Goal: Task Accomplishment & Management: Complete application form

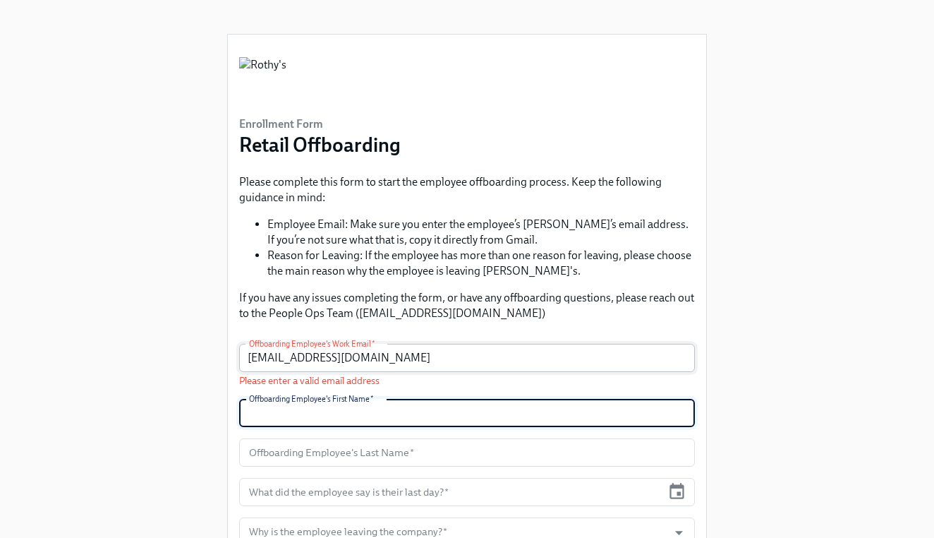
click at [268, 361] on input "[EMAIL_ADDRESS][DOMAIN_NAME]" at bounding box center [467, 358] width 456 height 28
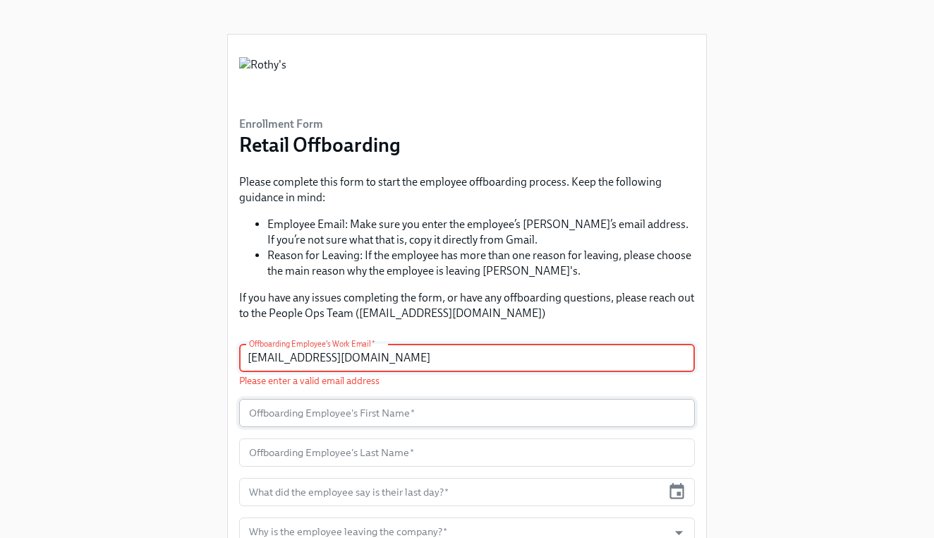
type input "[EMAIL_ADDRESS][DOMAIN_NAME]"
click at [409, 407] on input "text" at bounding box center [467, 413] width 456 height 28
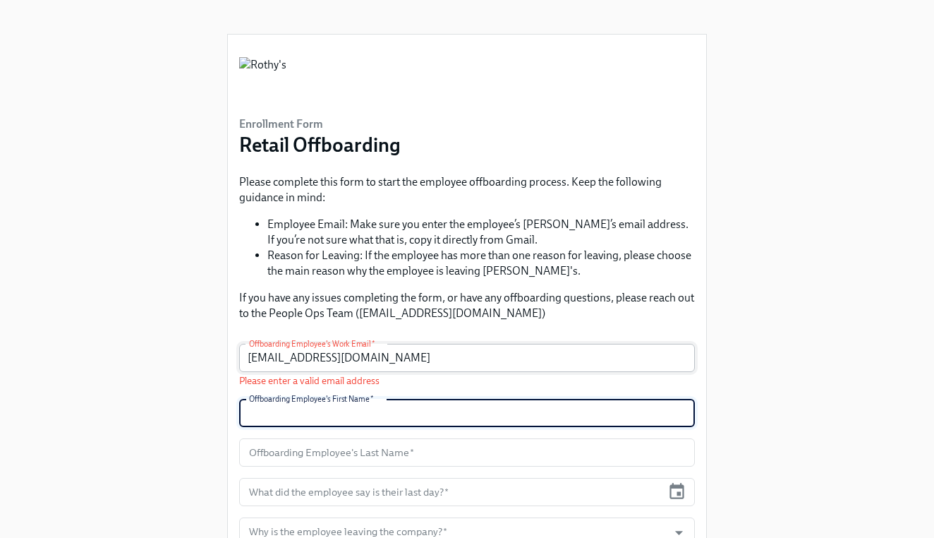
click at [410, 361] on input "[EMAIL_ADDRESS][DOMAIN_NAME]" at bounding box center [467, 358] width 456 height 28
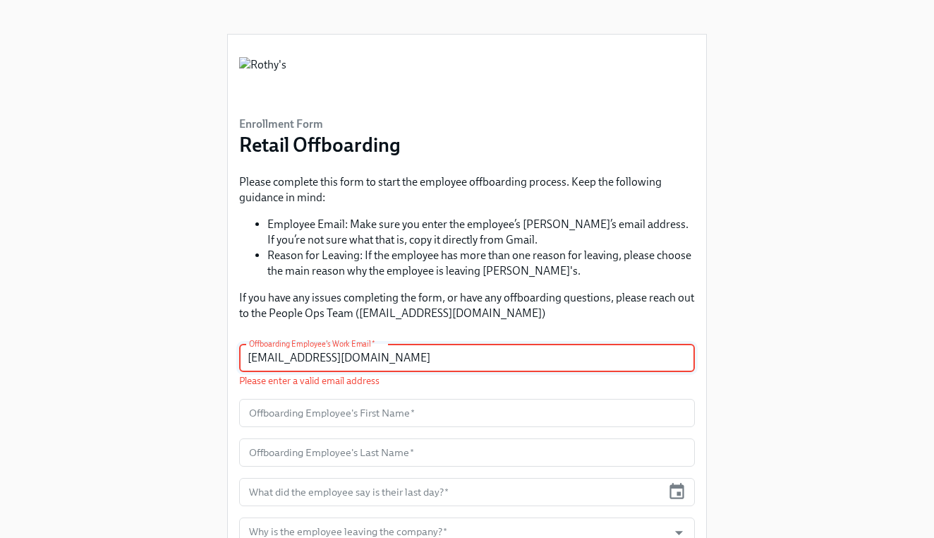
drag, startPoint x: 410, startPoint y: 361, endPoint x: 48, endPoint y: 361, distance: 362.0
click at [48, 361] on div "Enrollment Form Retail Offboarding Please complete this form to start the emplo…" at bounding box center [467, 324] width 889 height 648
type input "[EMAIL_ADDRESS][DOMAIN_NAME]"
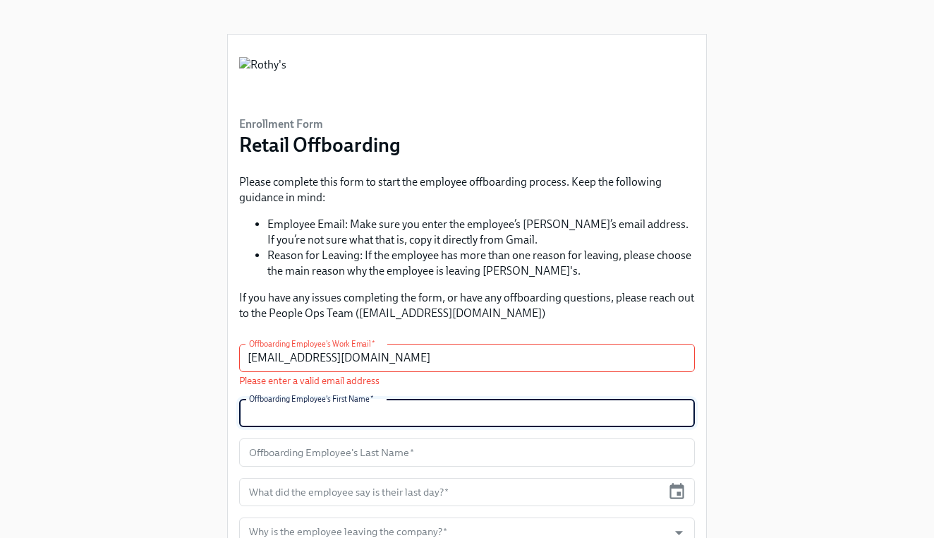
click at [540, 411] on input "text" at bounding box center [467, 413] width 456 height 28
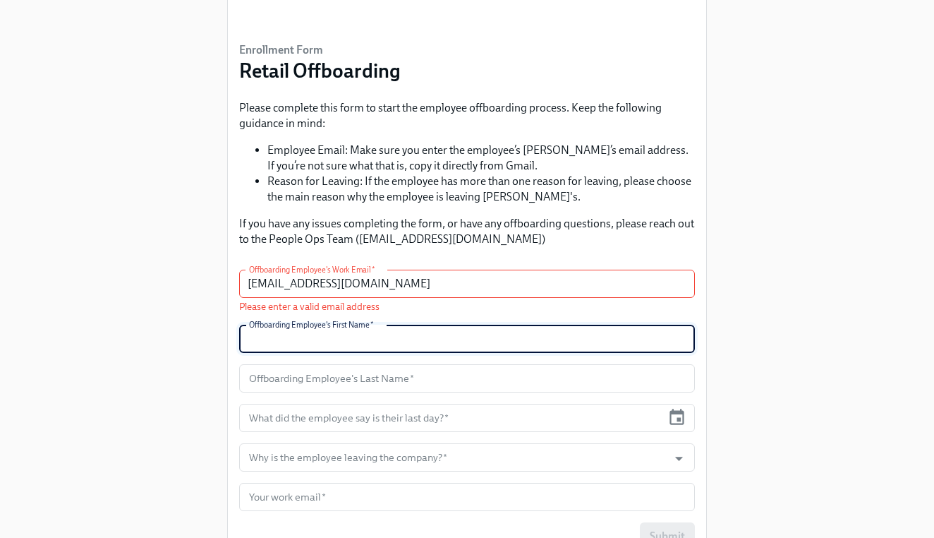
scroll to position [111, 0]
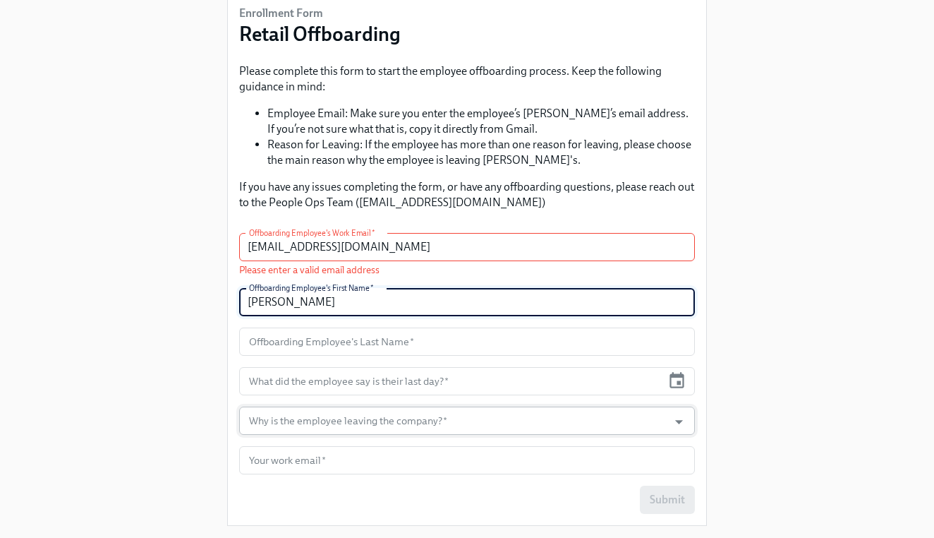
type input "[PERSON_NAME]"
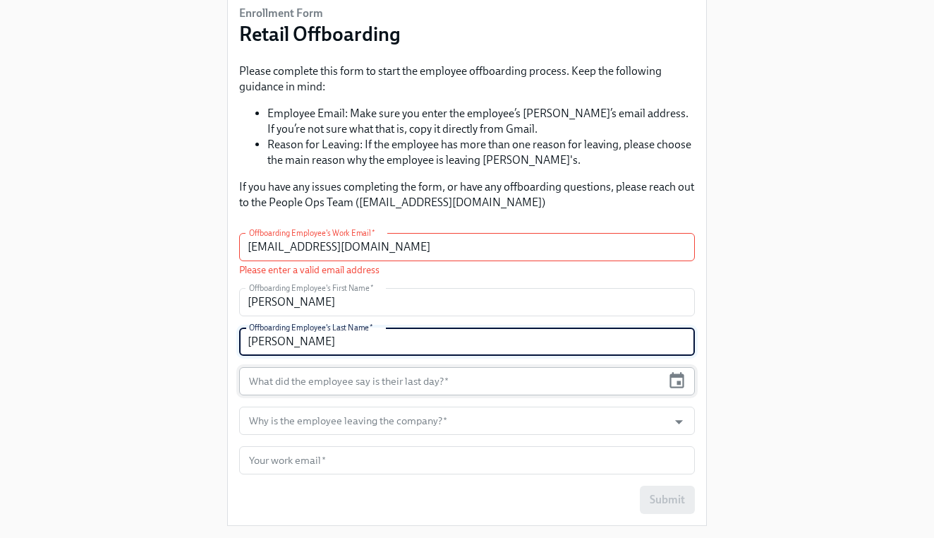
type input "[PERSON_NAME]"
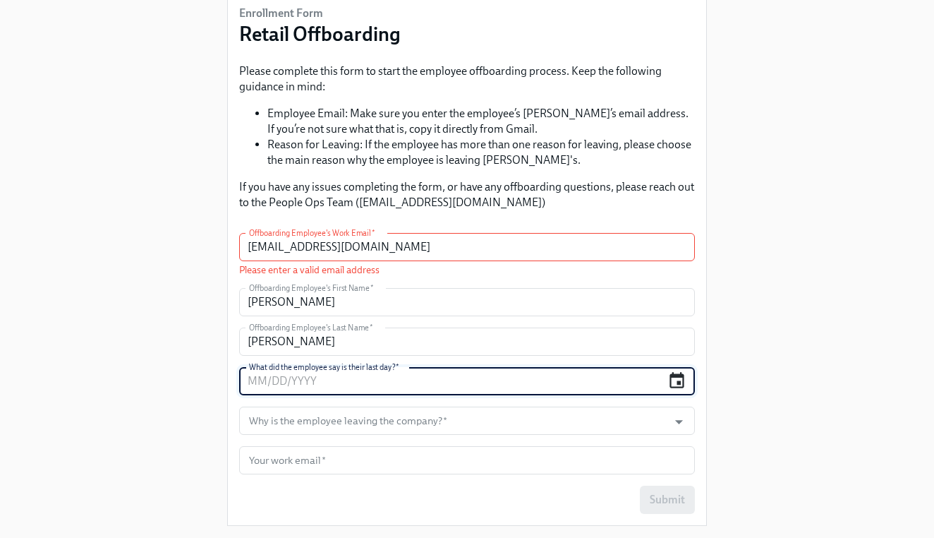
click at [679, 382] on icon "button" at bounding box center [677, 380] width 15 height 16
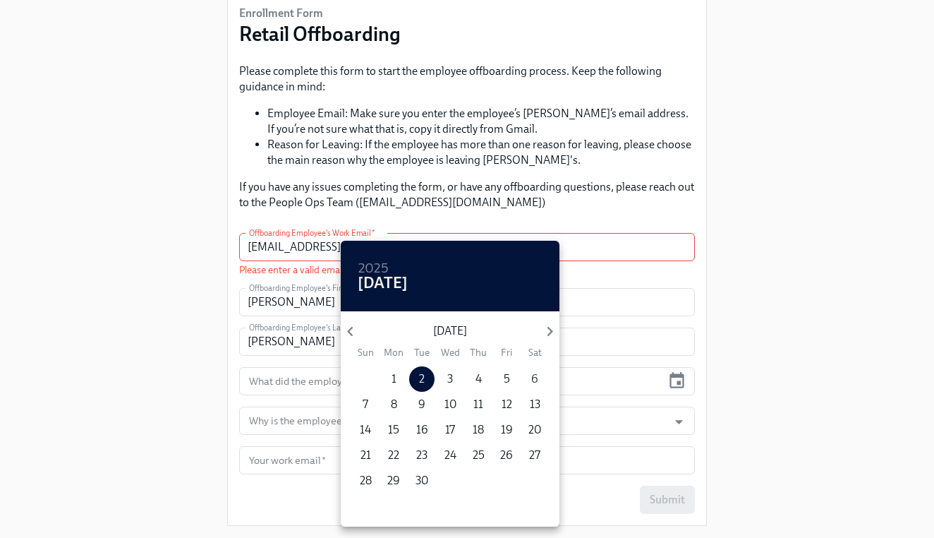
click at [536, 380] on p "6" at bounding box center [534, 379] width 7 height 16
type input "[DATE]"
click at [287, 425] on div at bounding box center [467, 269] width 934 height 538
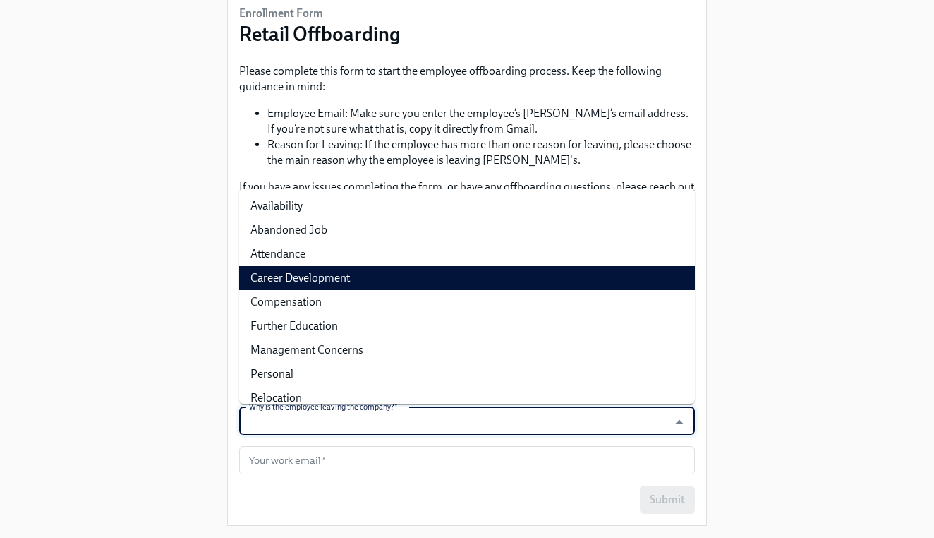
click at [336, 281] on li "Career Development" at bounding box center [467, 278] width 456 height 24
type input "Career Development"
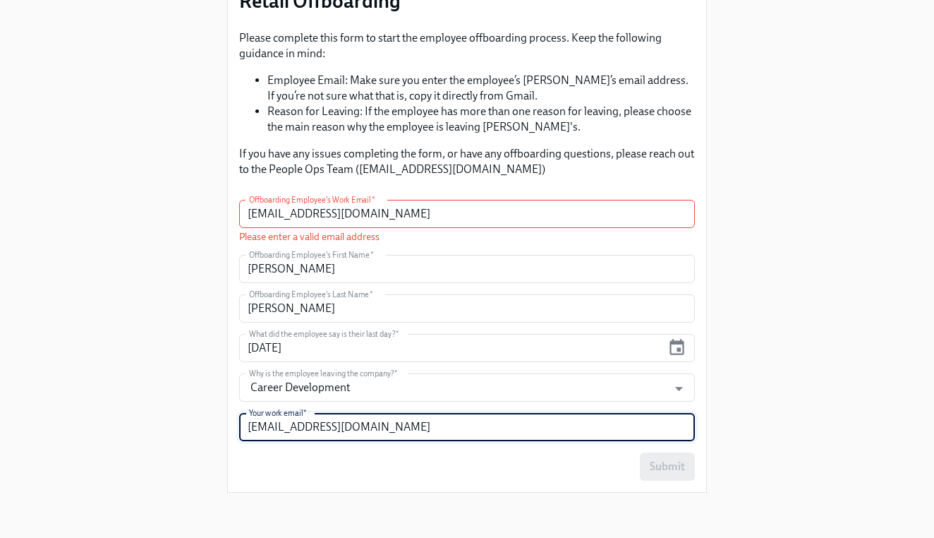
scroll to position [144, 0]
type input "[EMAIL_ADDRESS][DOMAIN_NAME]"
click at [336, 212] on input "[EMAIL_ADDRESS][DOMAIN_NAME]" at bounding box center [467, 214] width 456 height 28
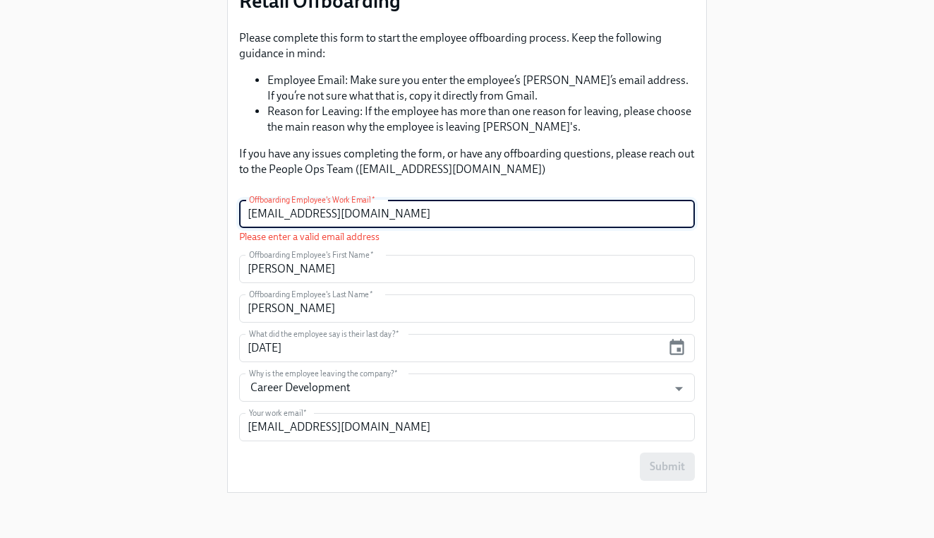
click at [422, 215] on input "[EMAIL_ADDRESS][DOMAIN_NAME]" at bounding box center [467, 214] width 456 height 28
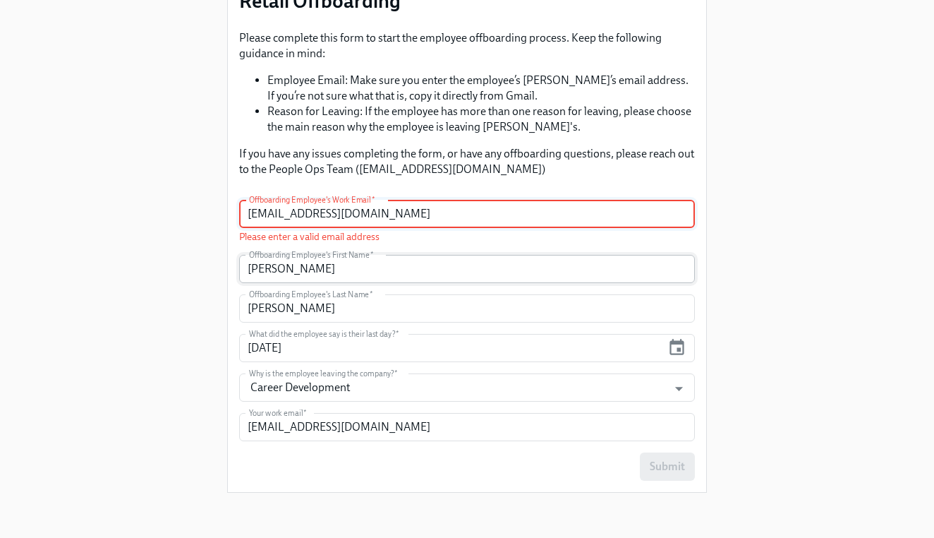
click at [416, 258] on input "[PERSON_NAME]" at bounding box center [467, 269] width 456 height 28
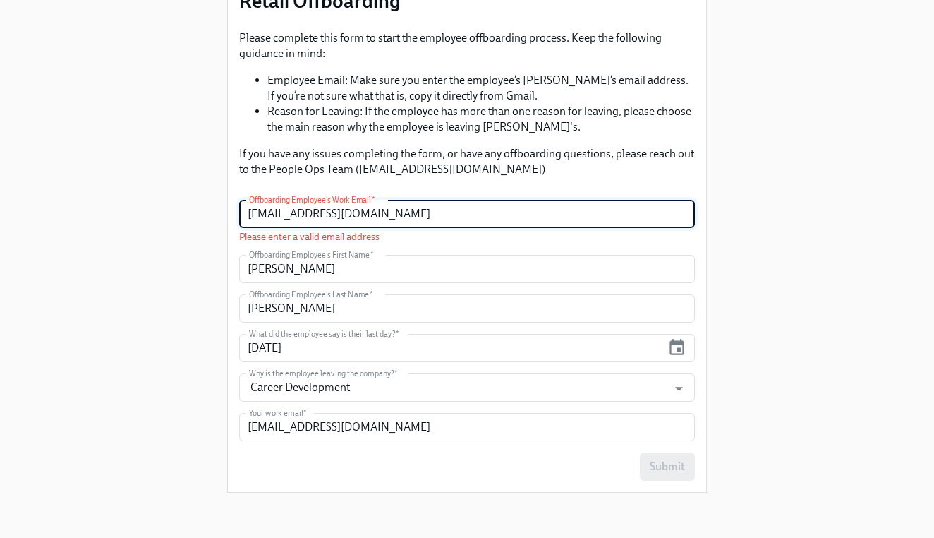
click at [420, 207] on input "[EMAIL_ADDRESS][DOMAIN_NAME]" at bounding box center [467, 214] width 456 height 28
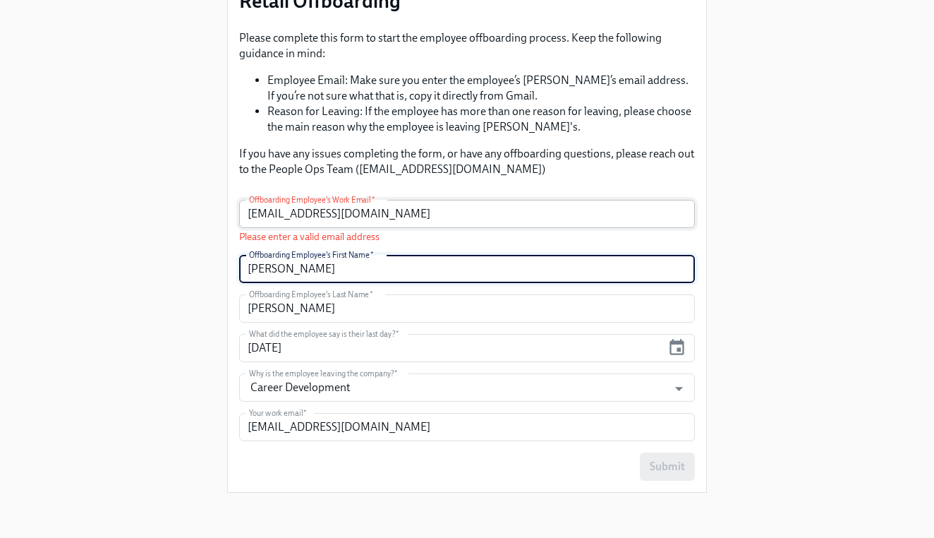
click at [421, 210] on input "[EMAIL_ADDRESS][DOMAIN_NAME]" at bounding box center [467, 214] width 456 height 28
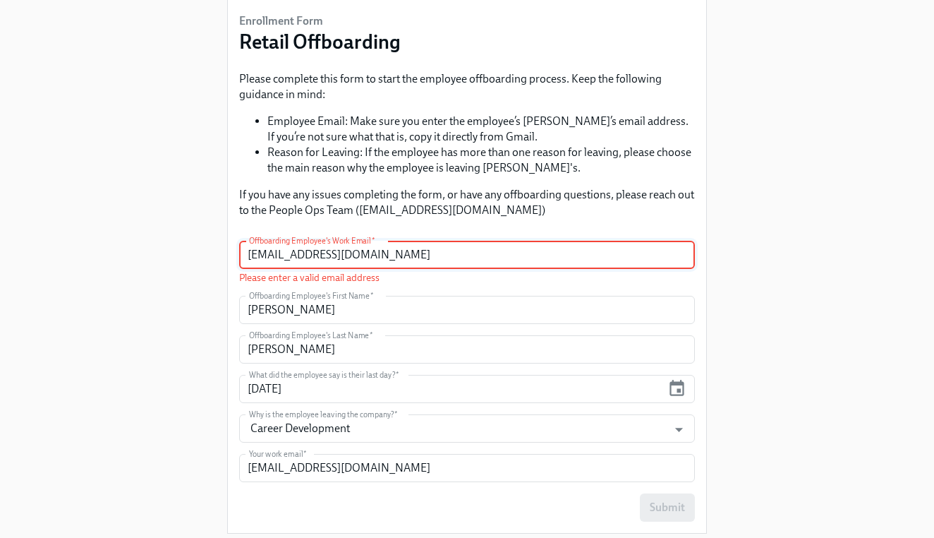
scroll to position [107, 0]
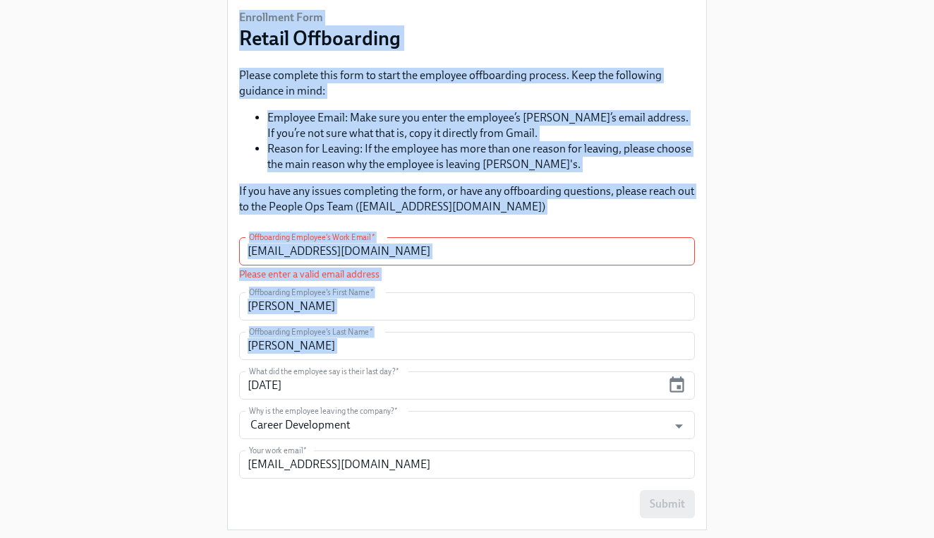
drag, startPoint x: 234, startPoint y: 16, endPoint x: 863, endPoint y: 358, distance: 716.1
click at [863, 360] on div "Enrollment Form Retail Offboarding Please complete this form to start the emplo…" at bounding box center [467, 217] width 889 height 648
click at [863, 358] on div "Enrollment Form Retail Offboarding Please complete this form to start the emplo…" at bounding box center [467, 217] width 889 height 648
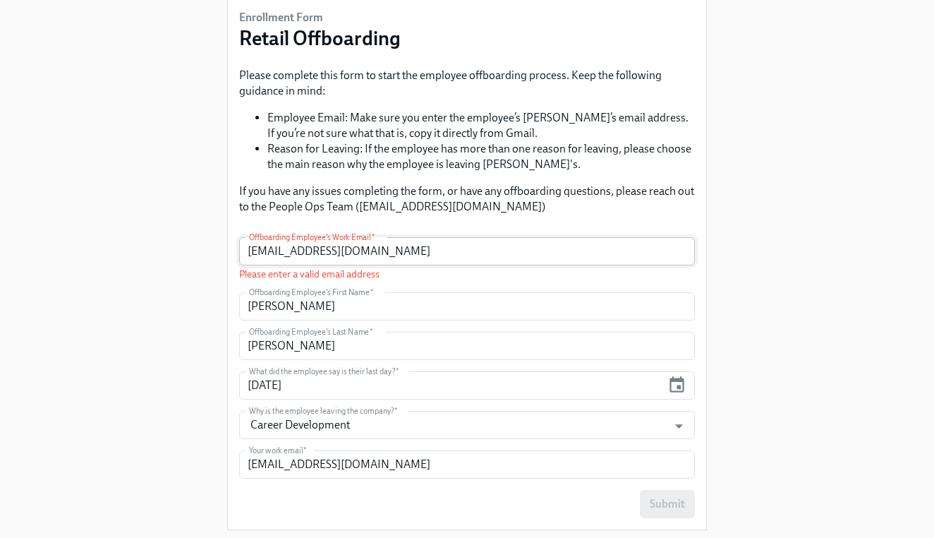
click at [255, 251] on input "[EMAIL_ADDRESS][DOMAIN_NAME]" at bounding box center [467, 251] width 456 height 28
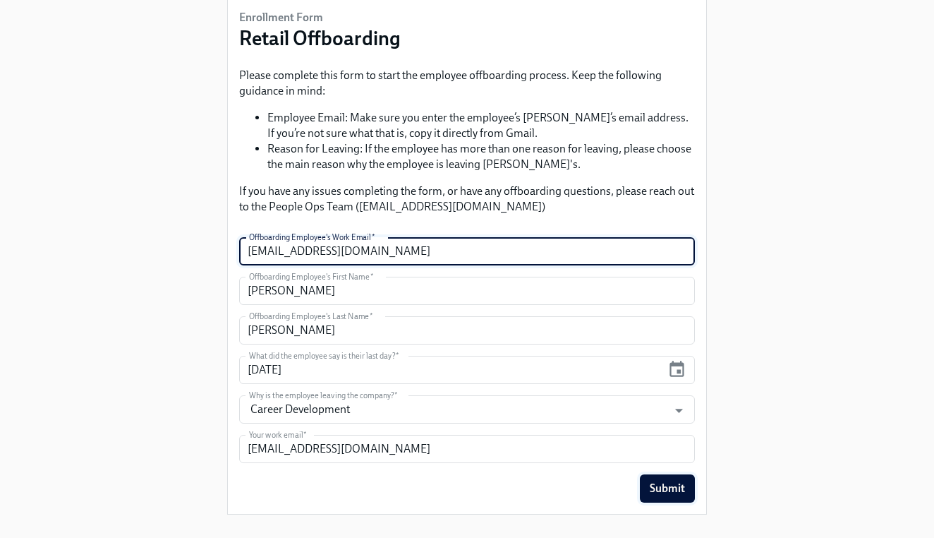
type input "[EMAIL_ADDRESS][DOMAIN_NAME]"
click at [685, 488] on button "Submit" at bounding box center [667, 488] width 55 height 28
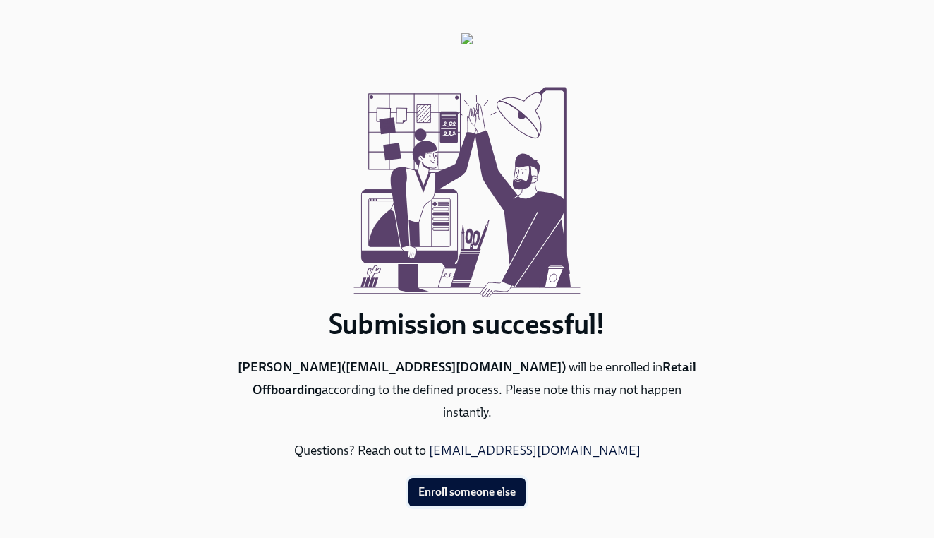
scroll to position [0, 0]
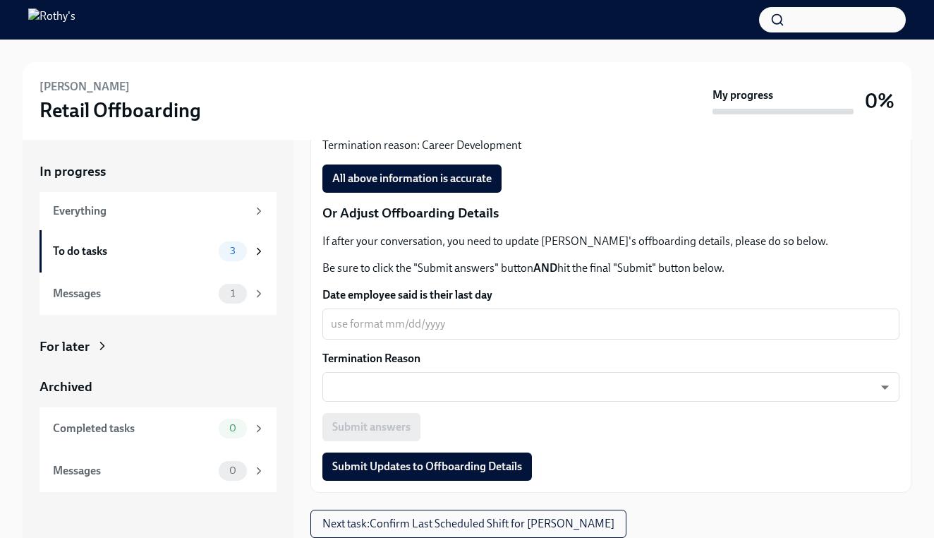
scroll to position [430, 0]
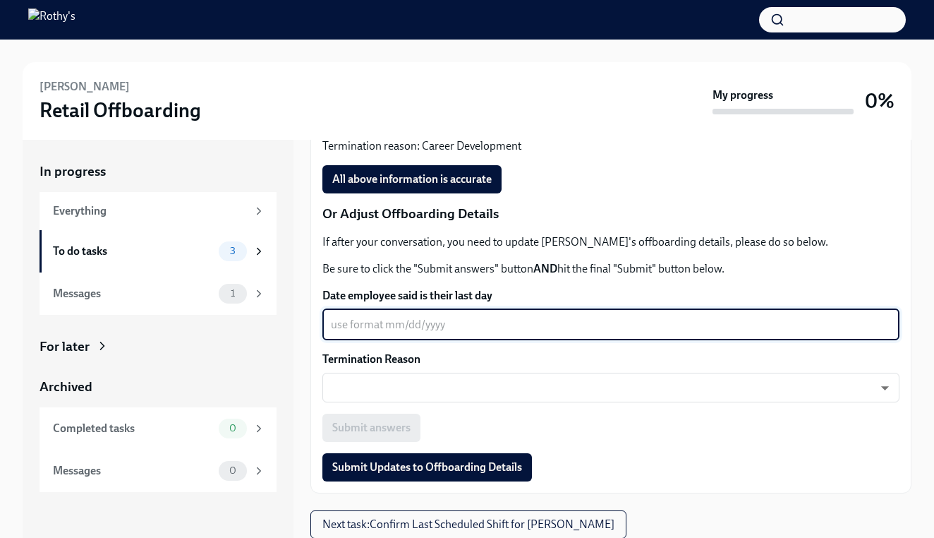
click at [467, 328] on textarea "Date employee said is their last day" at bounding box center [611, 324] width 560 height 17
type textarea "09/06/25"
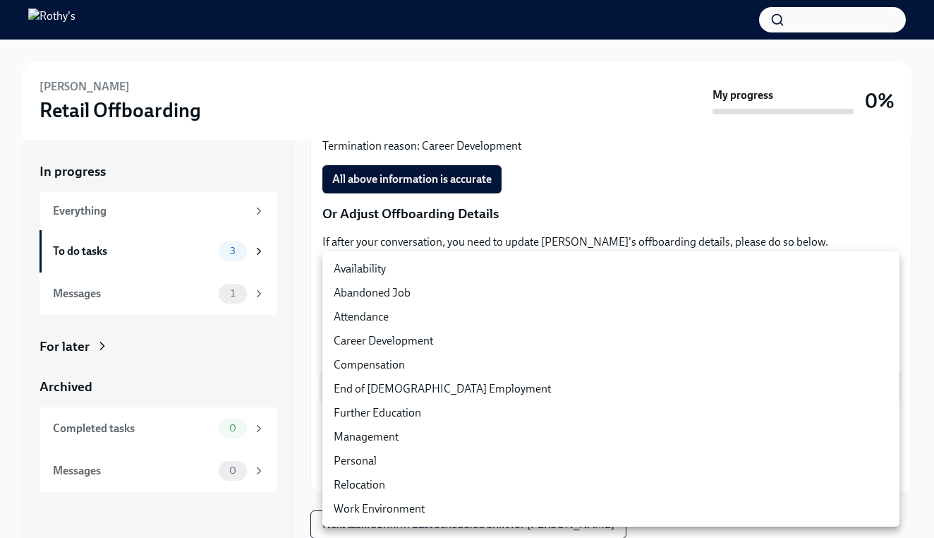
click at [397, 380] on body "Emma Minatrea Retail Offboarding My progress 0% In progress Everything To do ta…" at bounding box center [467, 288] width 934 height 577
click at [402, 342] on li "Career Development" at bounding box center [610, 341] width 577 height 24
type input "I3tSuVNwz"
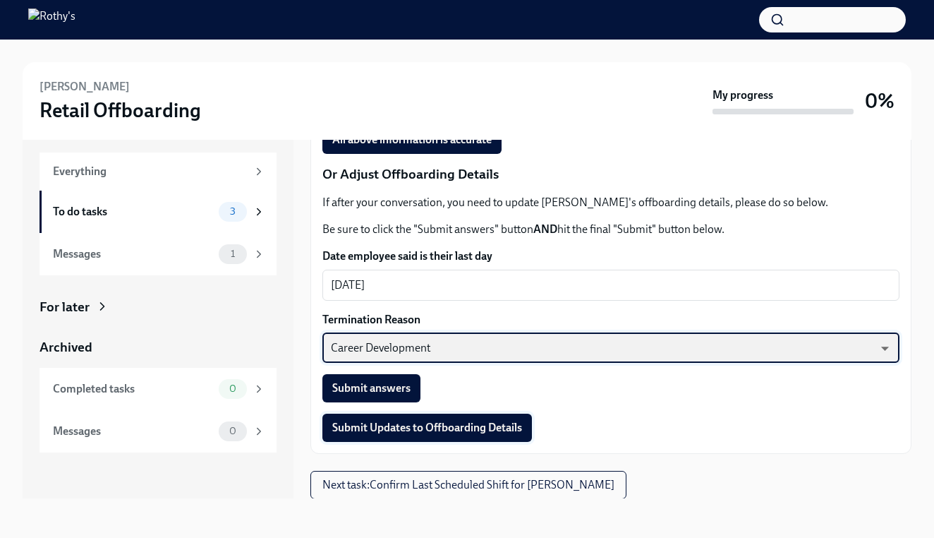
scroll to position [40, 0]
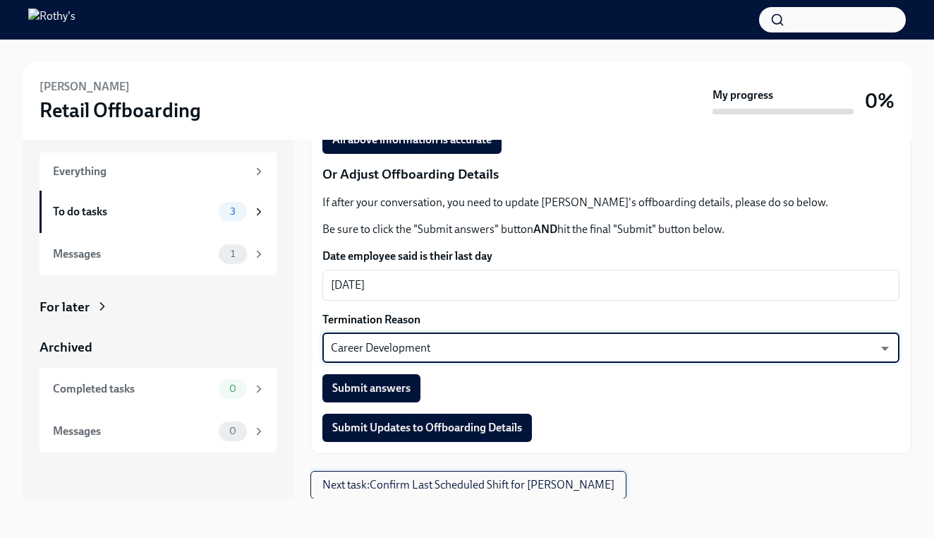
click at [402, 484] on span "Next task : Confirm Last Scheduled Shift for Emma Minatrea" at bounding box center [468, 485] width 292 height 14
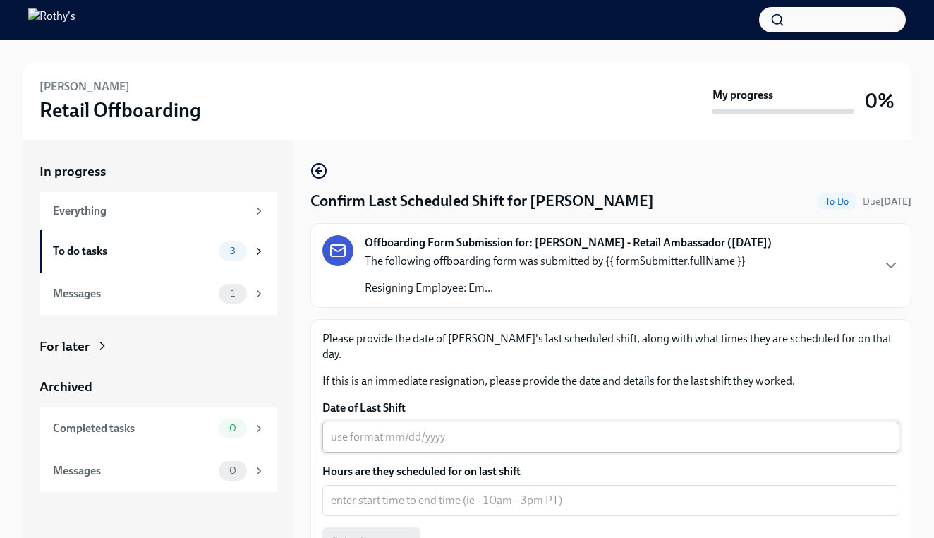
click at [403, 431] on div "x ​" at bounding box center [610, 436] width 577 height 31
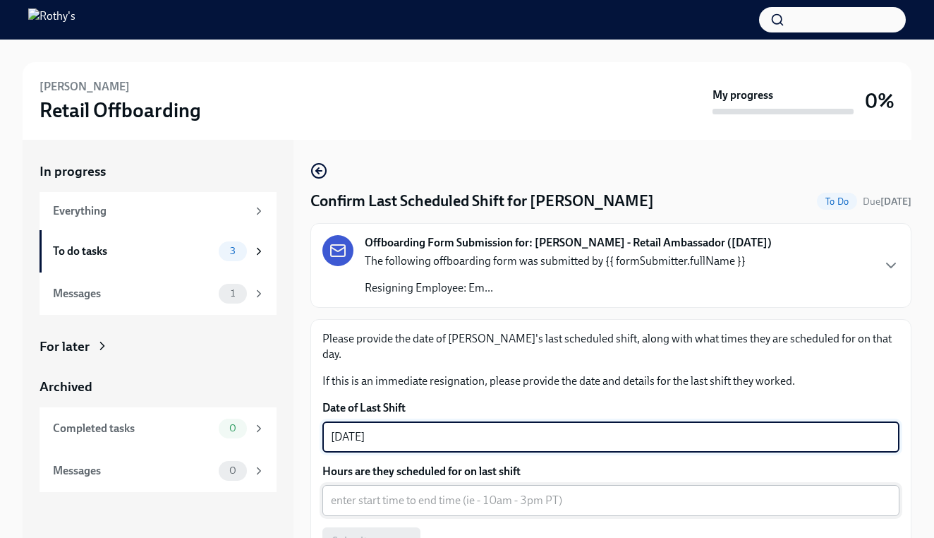
type textarea "09/06/25"
click at [448, 495] on div "x ​" at bounding box center [610, 500] width 577 height 31
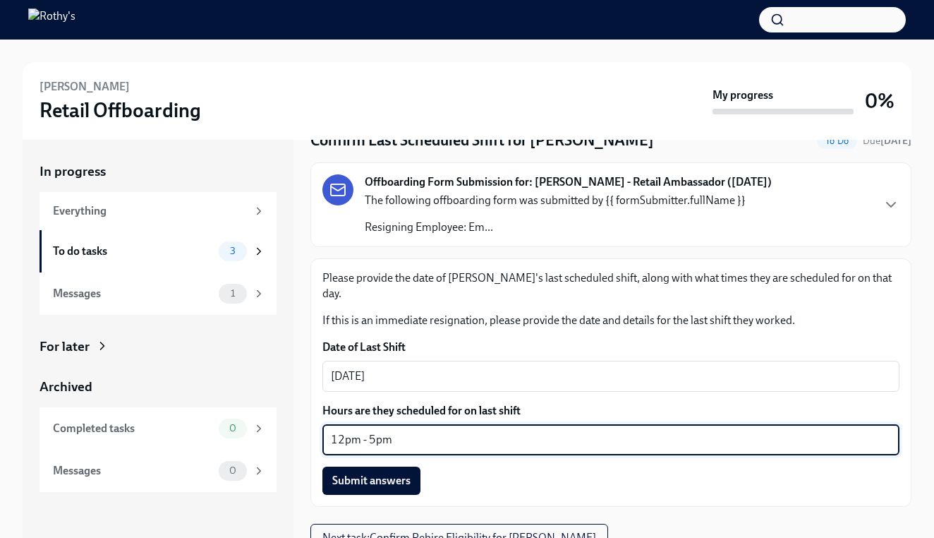
scroll to position [59, 0]
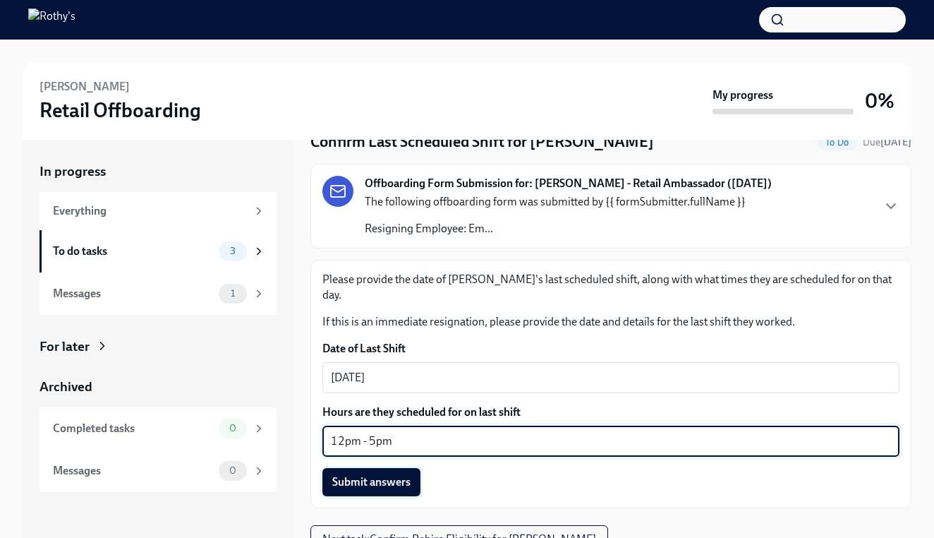
type textarea "12pm - 5pm"
click at [402, 475] on span "Submit answers" at bounding box center [371, 482] width 78 height 14
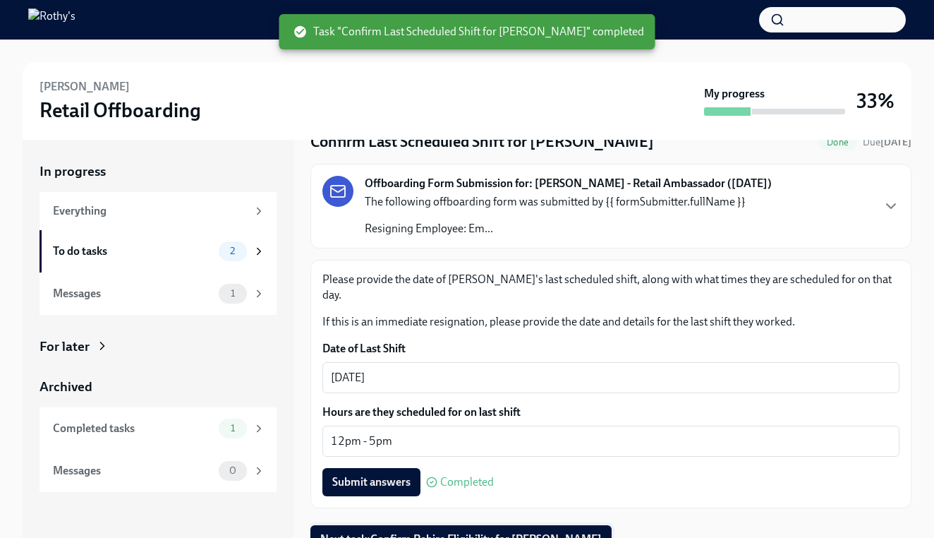
click at [486, 532] on span "Next task : Confirm Rehire Eligibility for Emma Minatrea" at bounding box center [461, 539] width 282 height 14
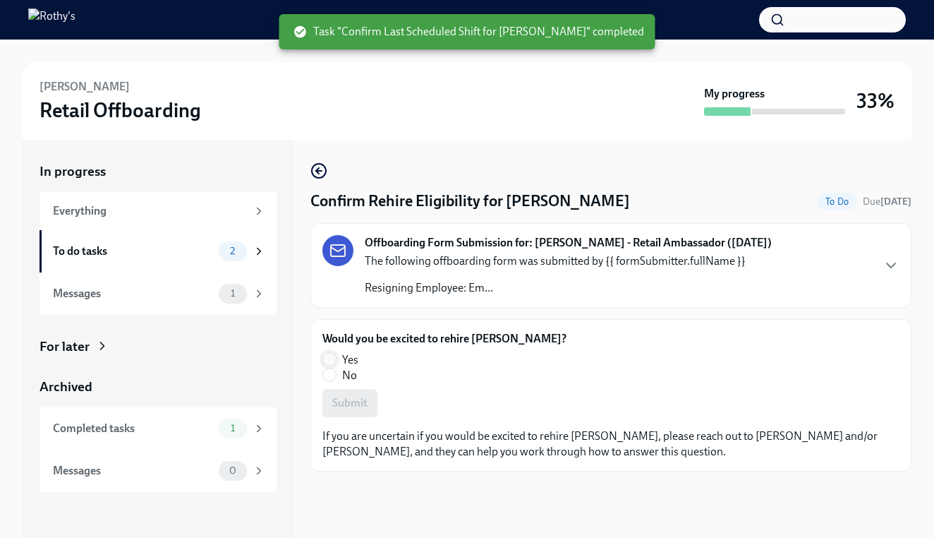
click at [325, 356] on input "Yes" at bounding box center [329, 359] width 13 height 13
radio input "true"
click at [366, 410] on span "Submit" at bounding box center [349, 403] width 35 height 14
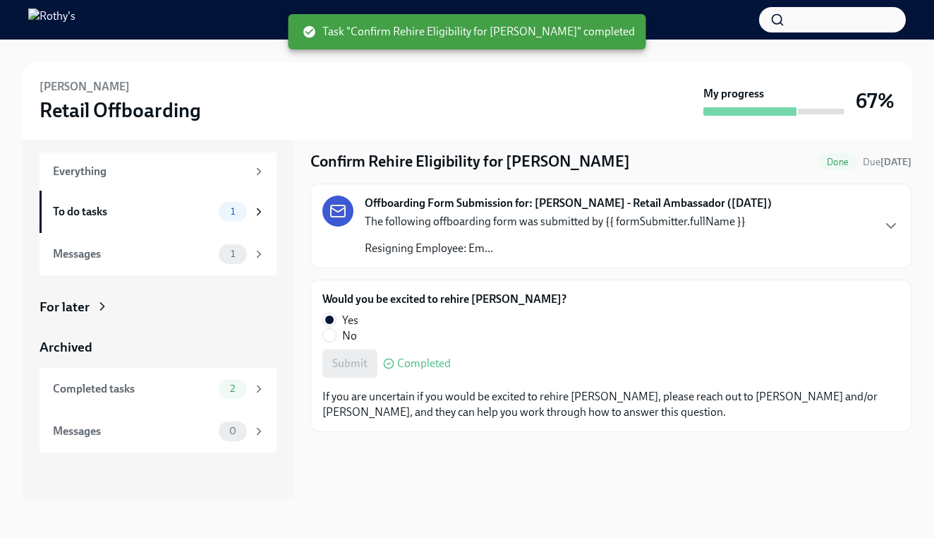
scroll to position [40, 0]
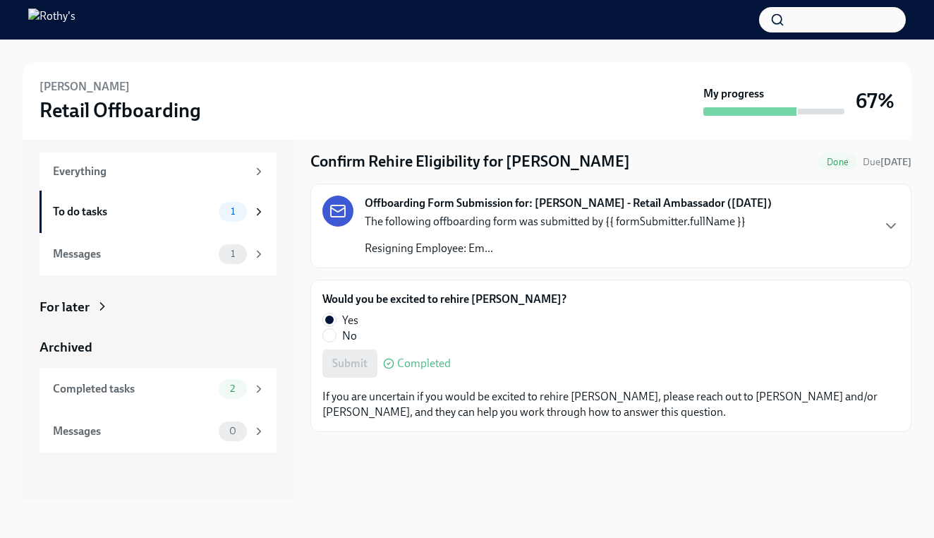
click at [495, 219] on p "The following offboarding form was submitted by {{ formSubmitter.fullName }}" at bounding box center [555, 222] width 381 height 16
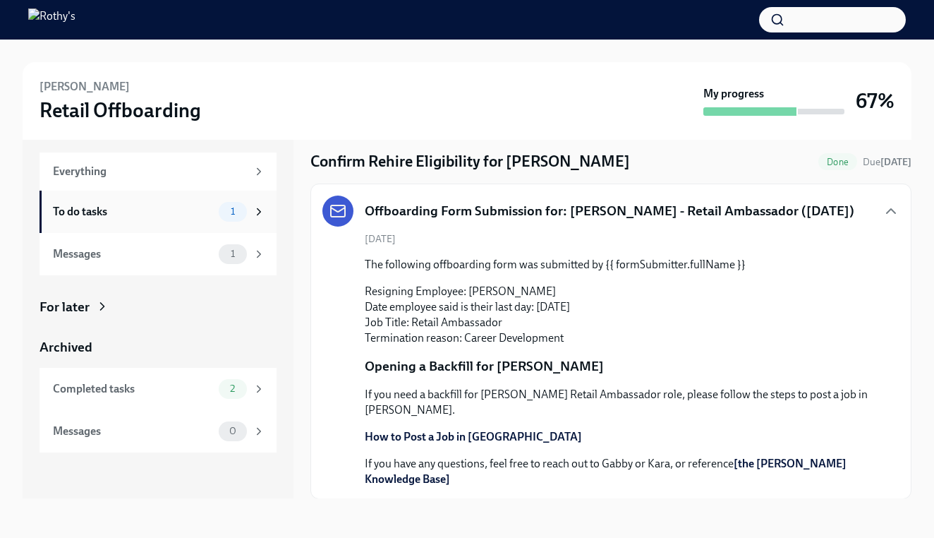
scroll to position [0, 0]
click at [226, 199] on div "To do tasks 1" at bounding box center [158, 212] width 237 height 42
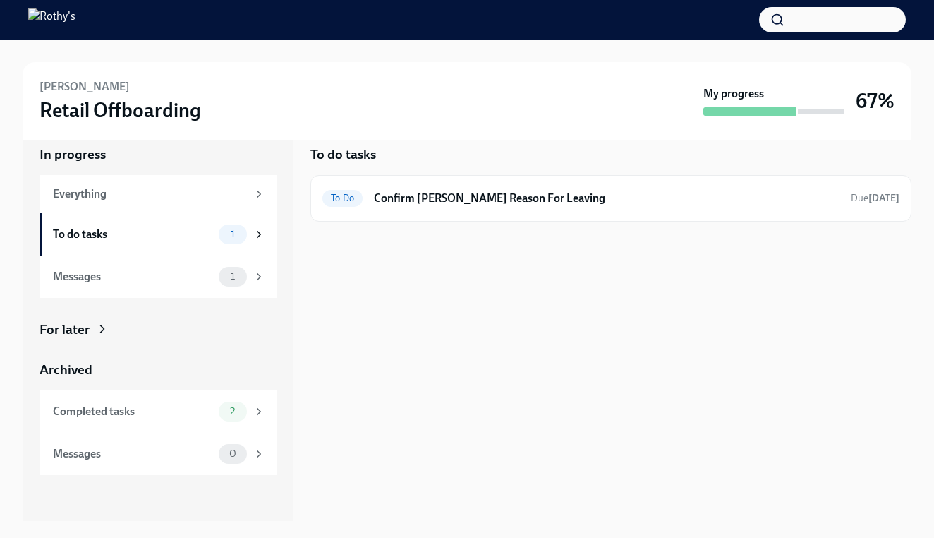
scroll to position [17, 0]
click at [478, 197] on h6 "Confirm Emma Minatrea's Reason For Leaving" at bounding box center [607, 199] width 466 height 16
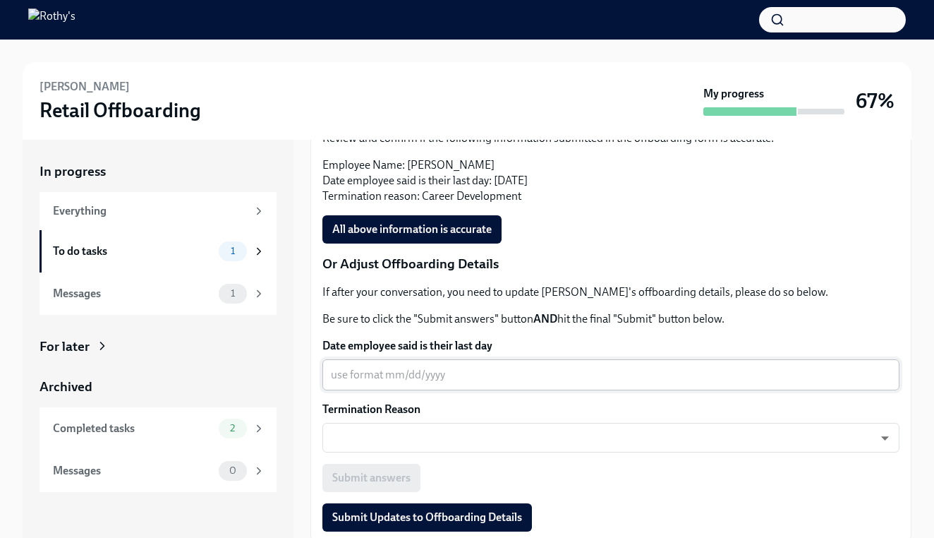
scroll to position [385, 0]
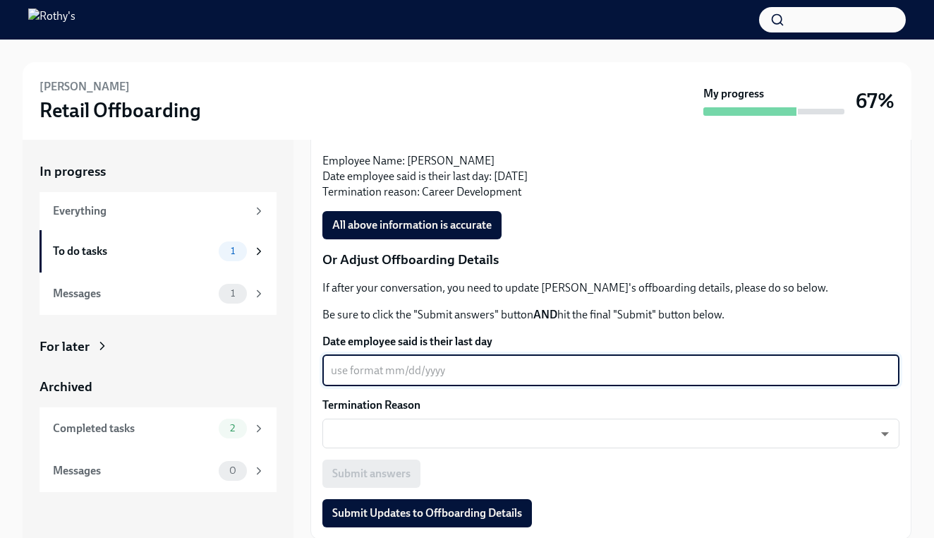
click at [424, 370] on textarea "Date employee said is their last day" at bounding box center [611, 370] width 560 height 17
type textarea "09/06/25"
click at [433, 425] on body "Emma Minatrea Retail Offboarding My progress 67% In progress Everything To do t…" at bounding box center [467, 288] width 934 height 577
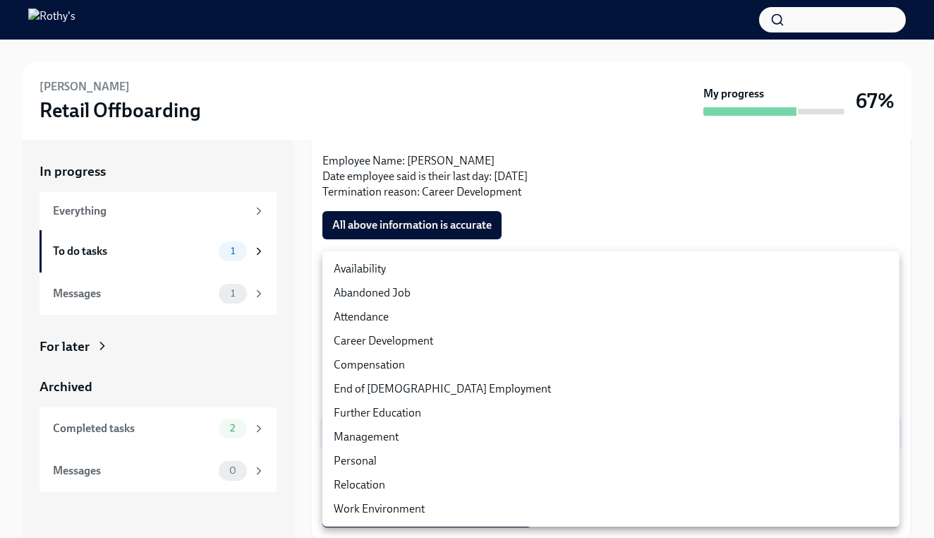
click at [431, 338] on li "Career Development" at bounding box center [610, 341] width 577 height 24
type input "I3tSuVNwz"
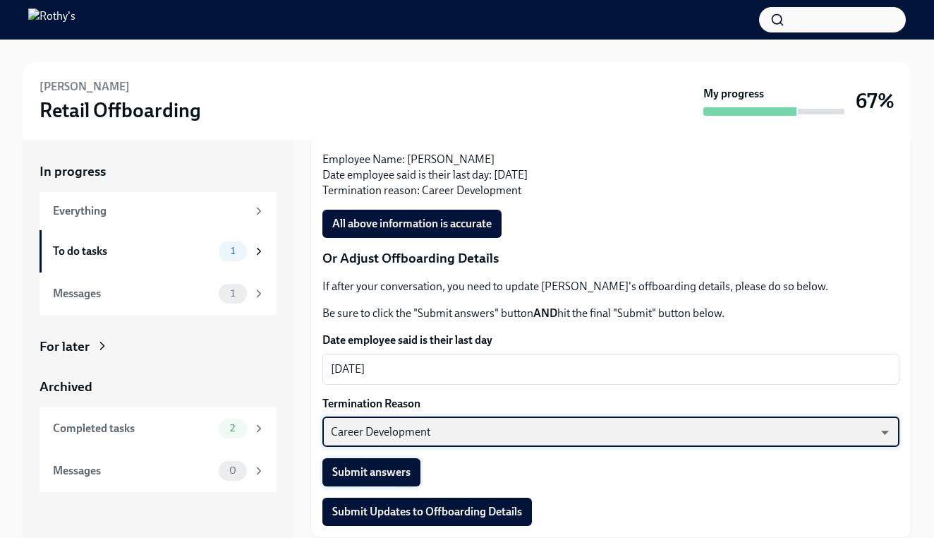
scroll to position [385, 0]
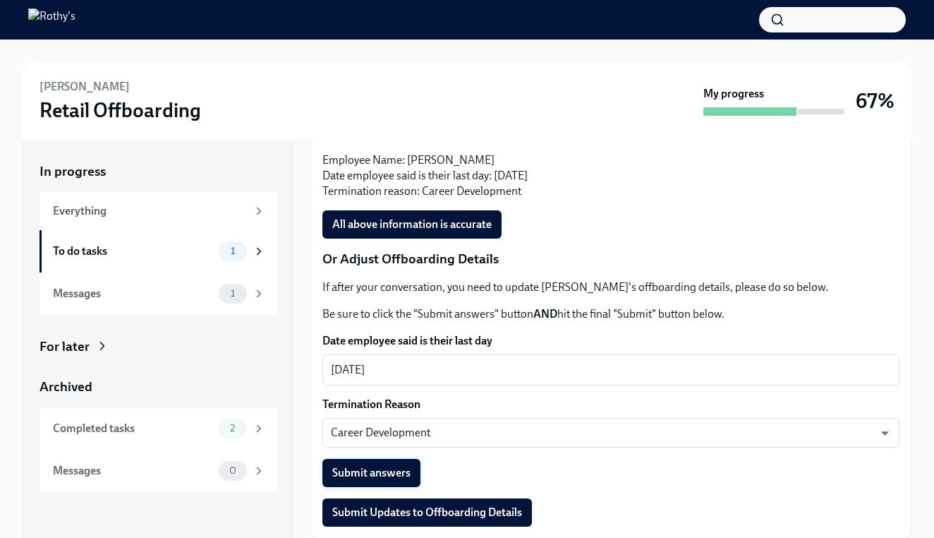
click at [386, 476] on span "Submit answers" at bounding box center [371, 473] width 78 height 14
click at [401, 515] on span "Submit Updates to Offboarding Details" at bounding box center [427, 512] width 190 height 14
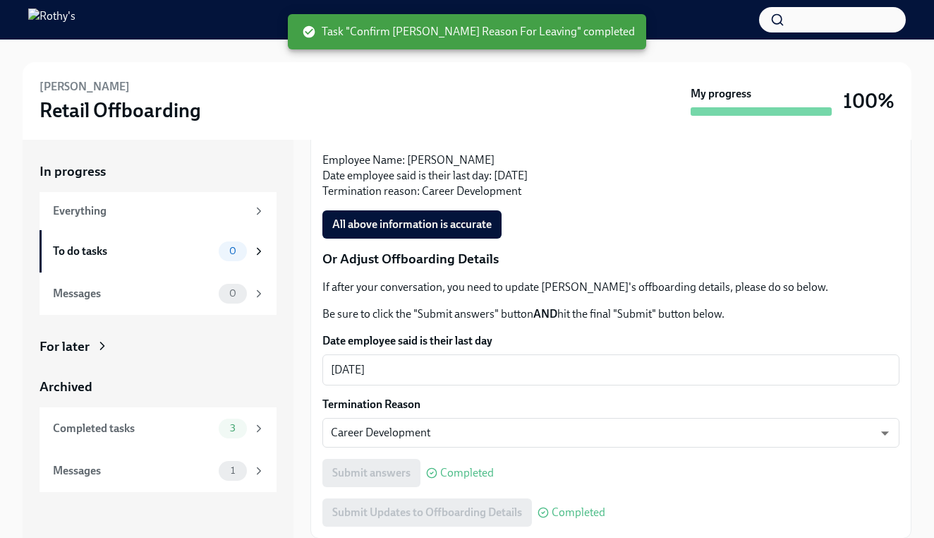
scroll to position [0, 0]
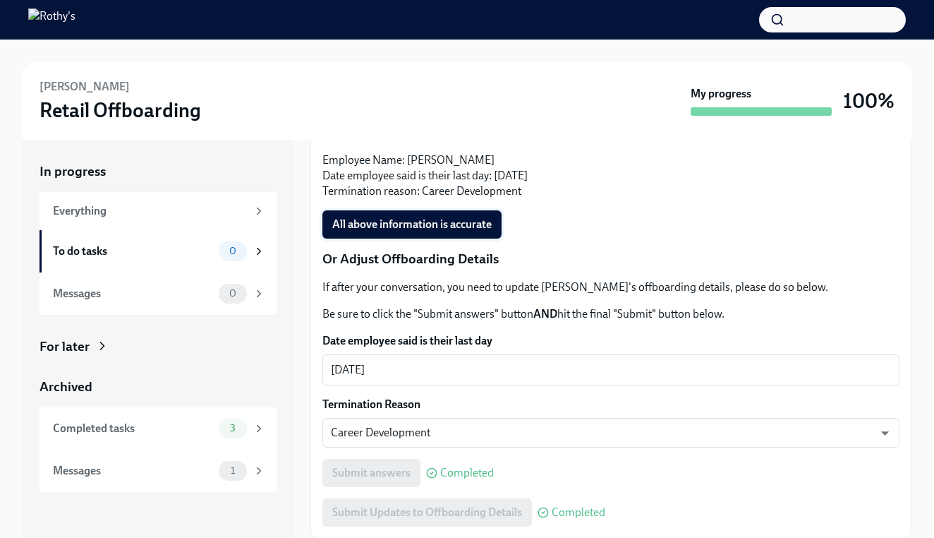
click at [425, 229] on span "All above information is accurate" at bounding box center [411, 224] width 159 height 14
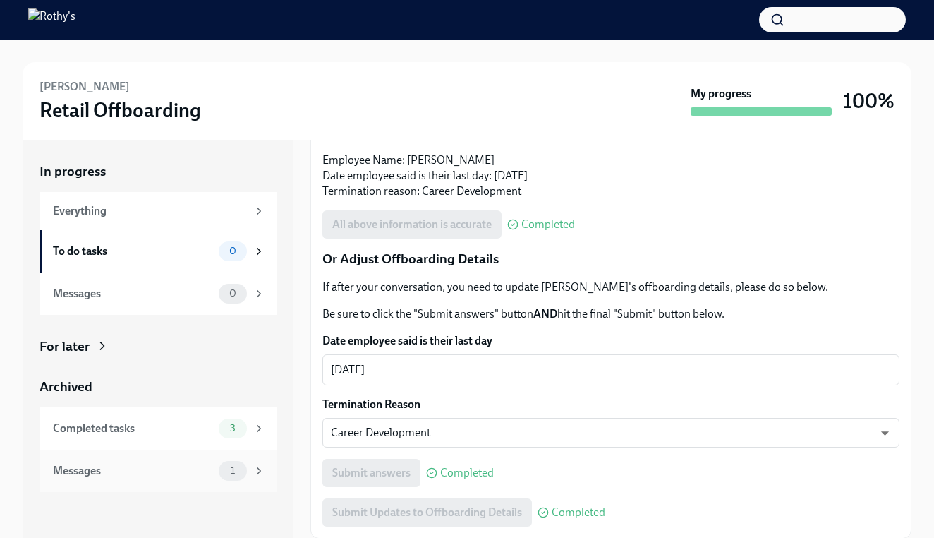
click at [222, 478] on div "1" at bounding box center [242, 471] width 47 height 20
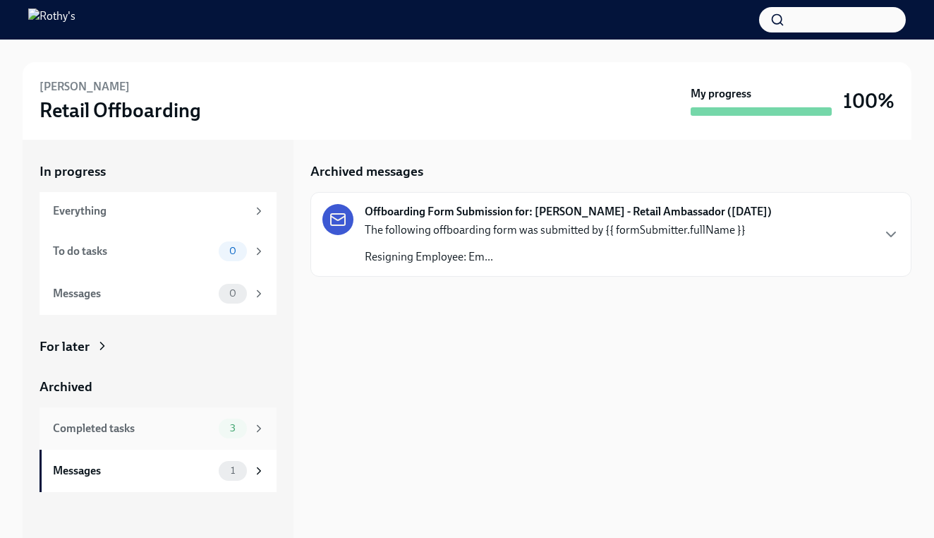
click at [211, 445] on div "Completed tasks 3" at bounding box center [158, 428] width 237 height 42
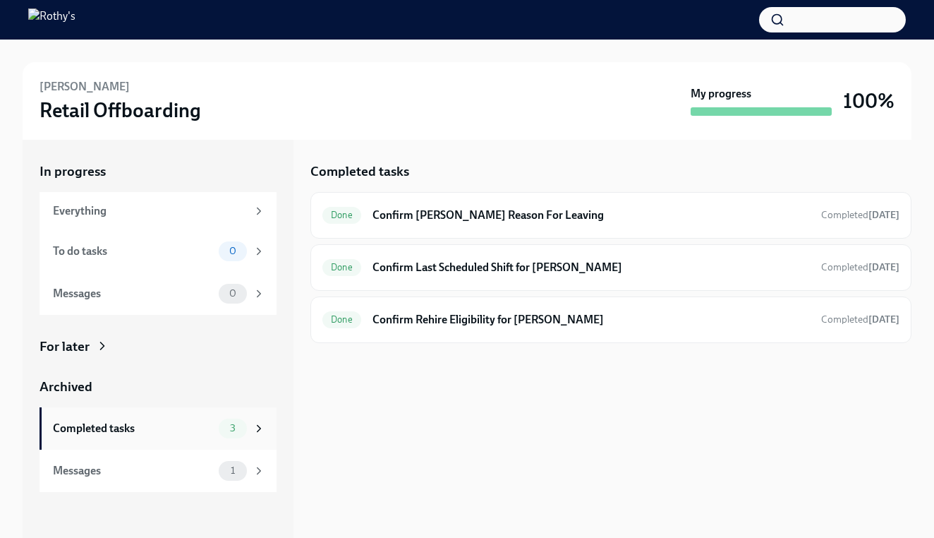
click at [210, 437] on div "Completed tasks 3" at bounding box center [158, 428] width 237 height 42
click at [217, 218] on div "Everything" at bounding box center [158, 211] width 237 height 38
